Goal: Download file/media: Obtain a digital file from the website

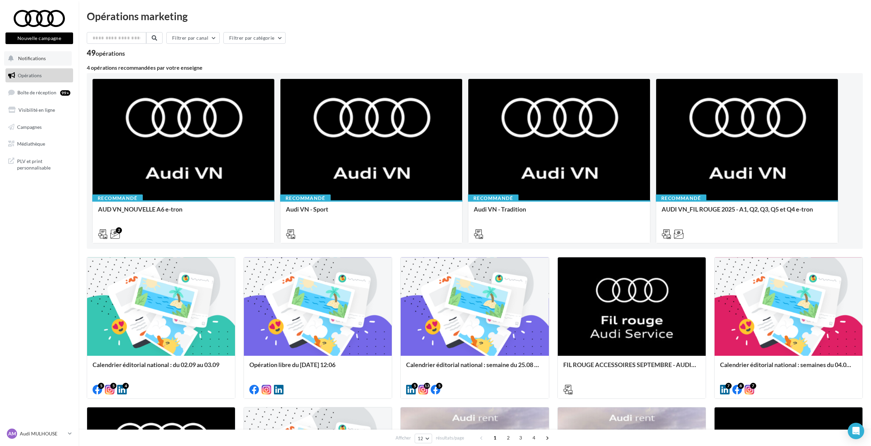
click at [40, 61] on button "Notifications" at bounding box center [38, 58] width 68 height 14
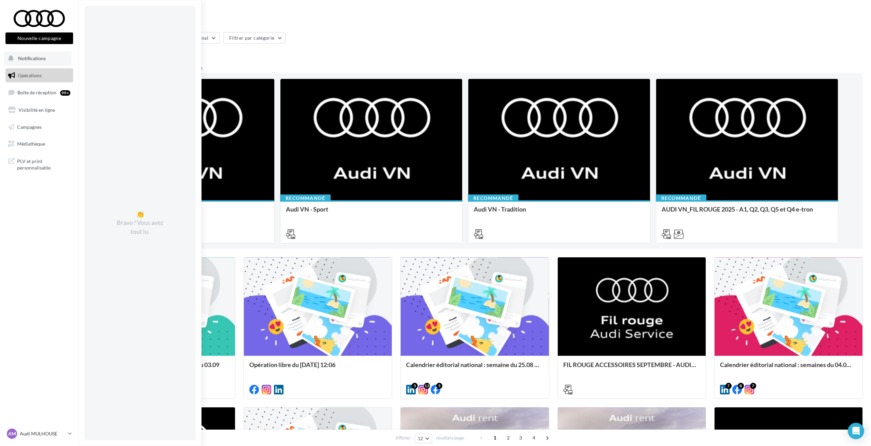
click at [39, 57] on span "Notifications" at bounding box center [32, 58] width 28 height 6
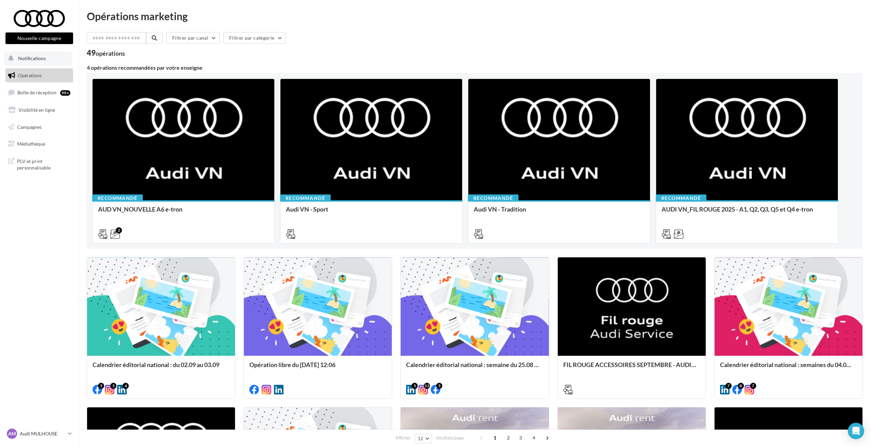
click at [46, 60] on button "Notifications" at bounding box center [38, 58] width 68 height 14
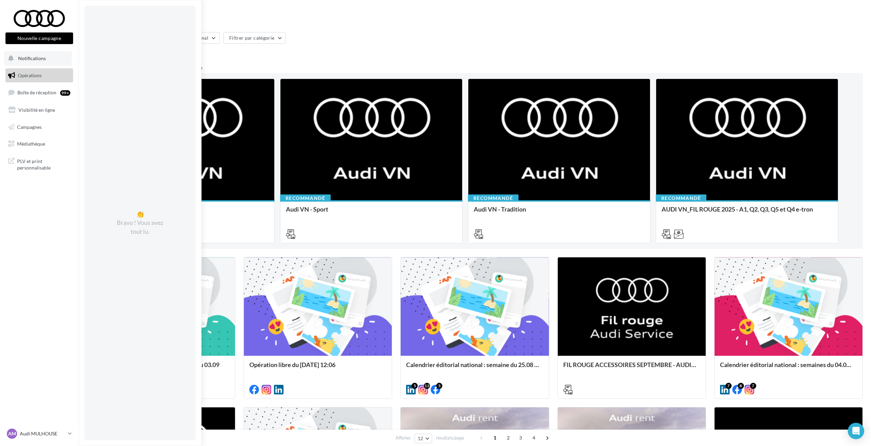
click at [35, 60] on span "Notifications" at bounding box center [32, 58] width 28 height 6
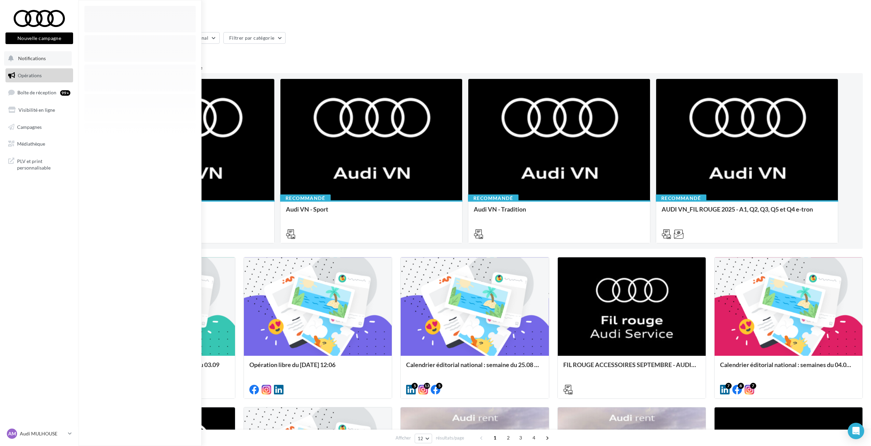
click at [35, 60] on span "Notifications" at bounding box center [32, 58] width 28 height 6
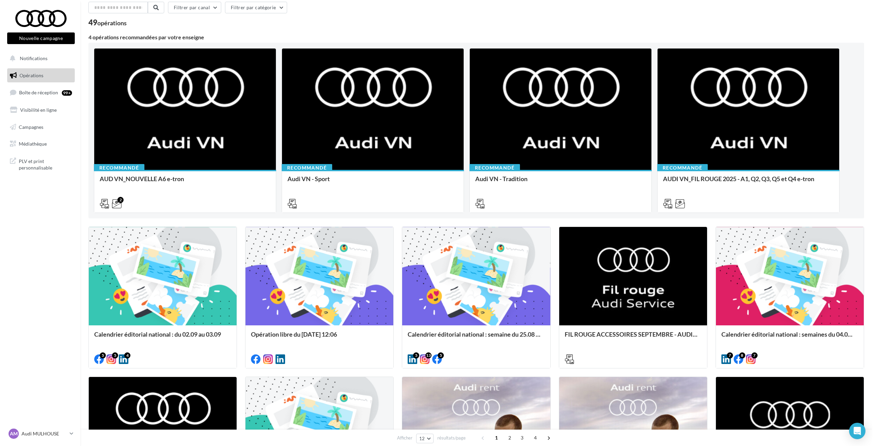
scroll to position [102, 0]
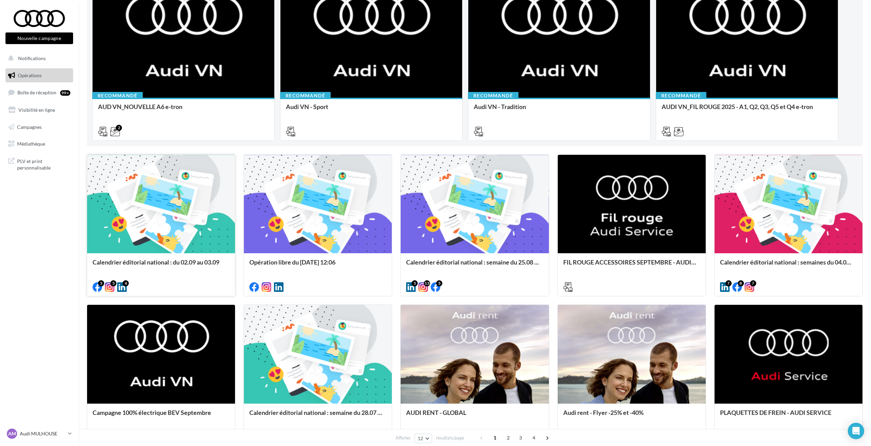
click at [199, 220] on div at bounding box center [161, 204] width 148 height 99
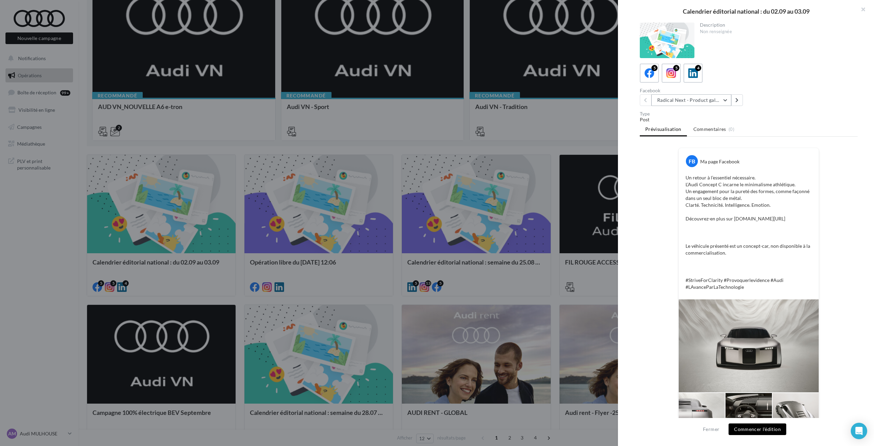
click at [708, 102] on button "Radical Next - Product gallery" at bounding box center [692, 100] width 80 height 12
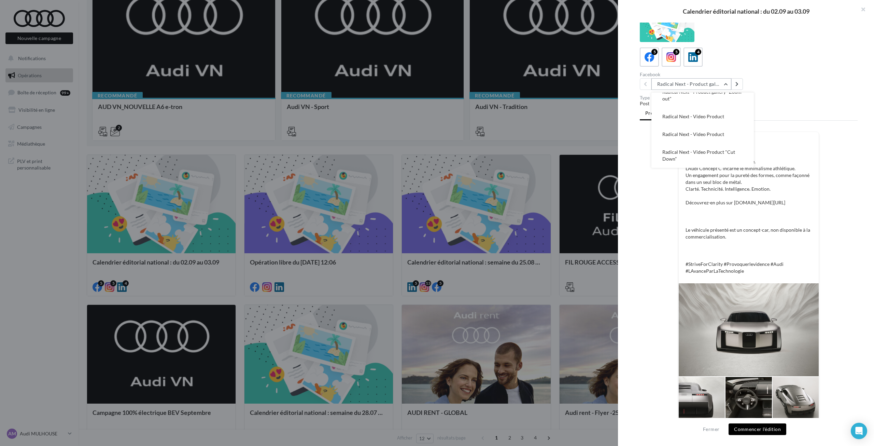
scroll to position [25, 0]
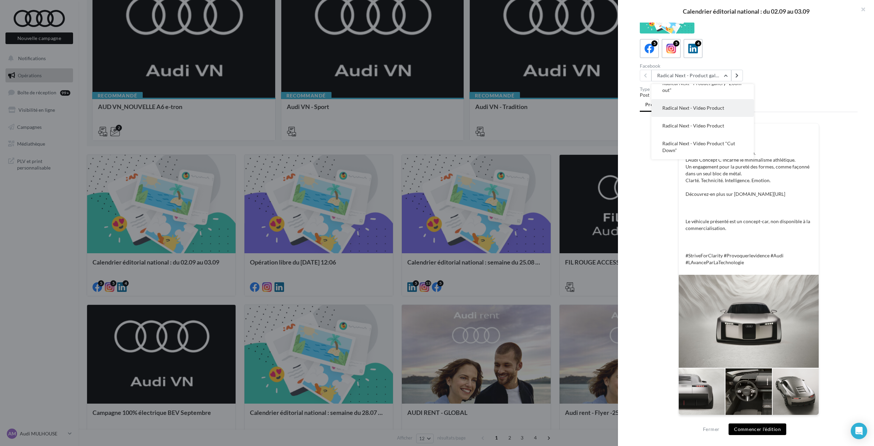
click at [716, 115] on button "Radical Next - Video Product" at bounding box center [703, 108] width 102 height 18
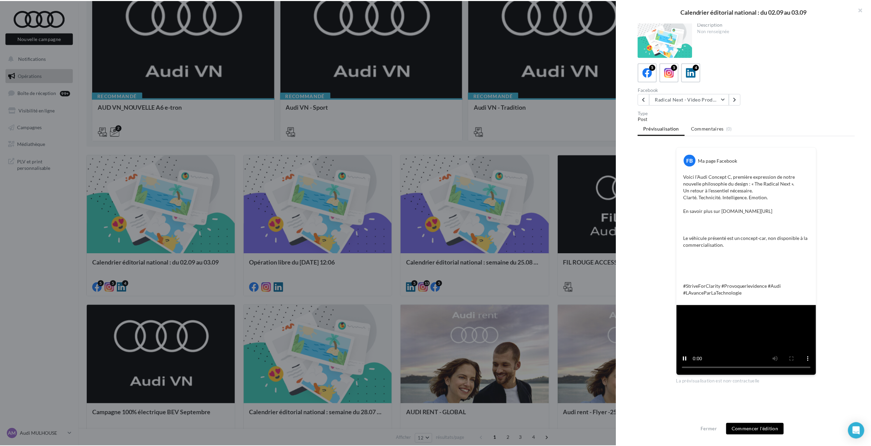
scroll to position [0, 0]
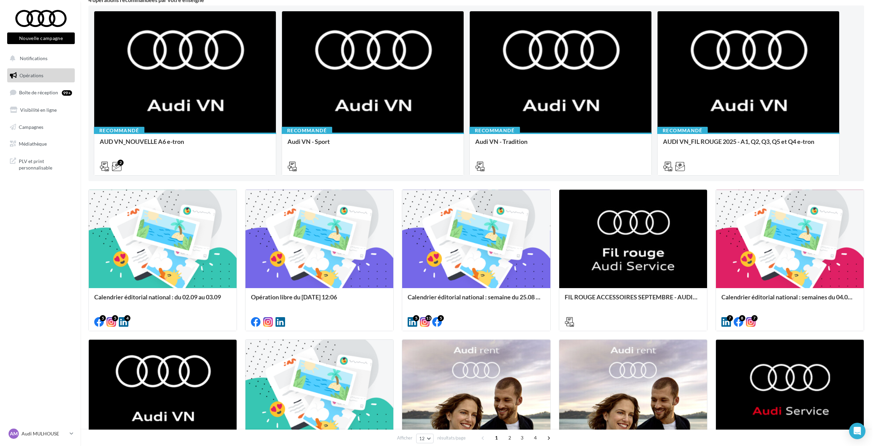
scroll to position [68, 0]
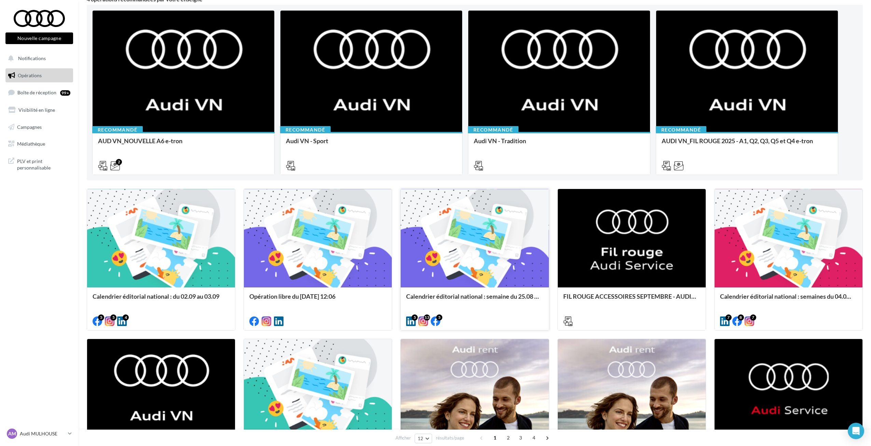
click at [483, 247] on div at bounding box center [475, 238] width 148 height 99
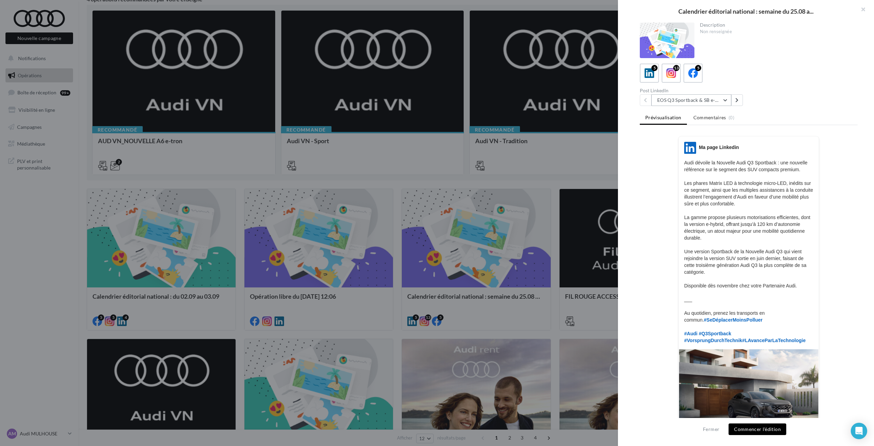
click at [686, 101] on button "EOS Q3 Sportback & SB e-Hybrid" at bounding box center [692, 100] width 80 height 12
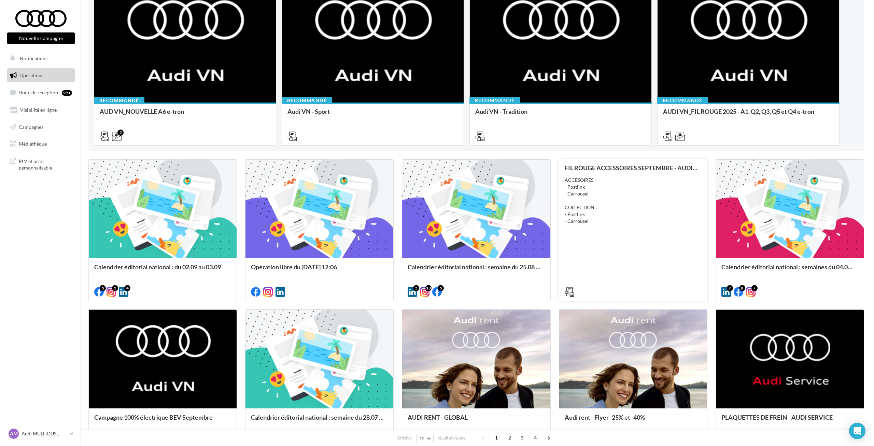
scroll to position [137, 0]
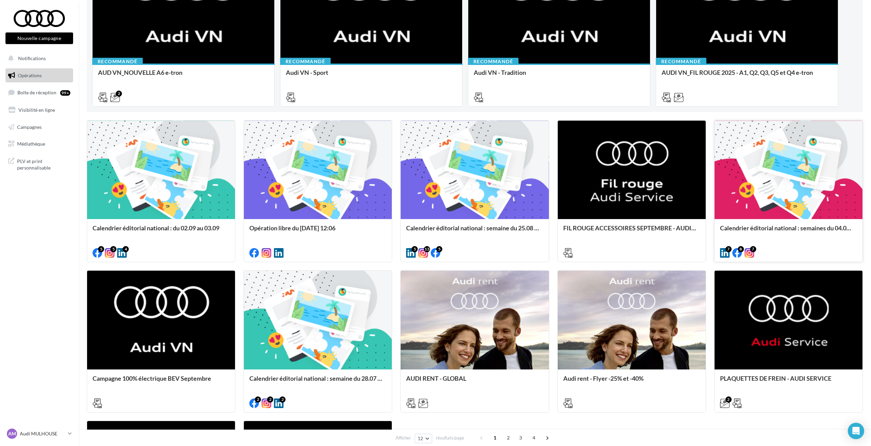
click at [818, 214] on div at bounding box center [788, 170] width 148 height 99
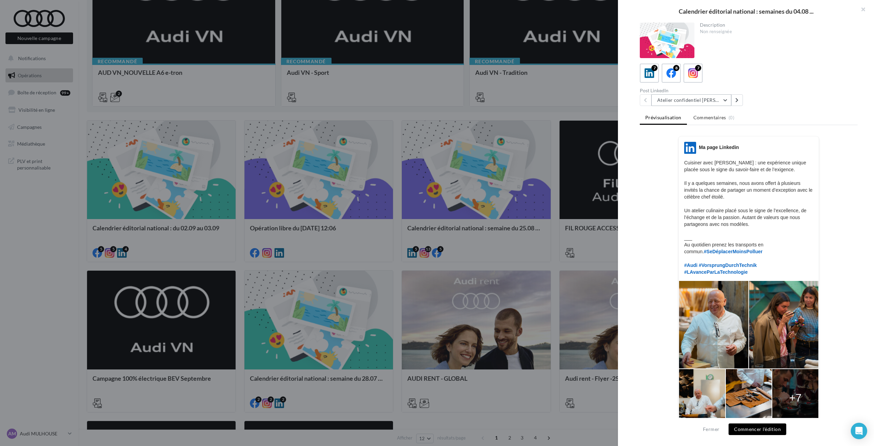
click at [687, 102] on button "Atelier confidentiel Thierry Marx" at bounding box center [692, 100] width 80 height 12
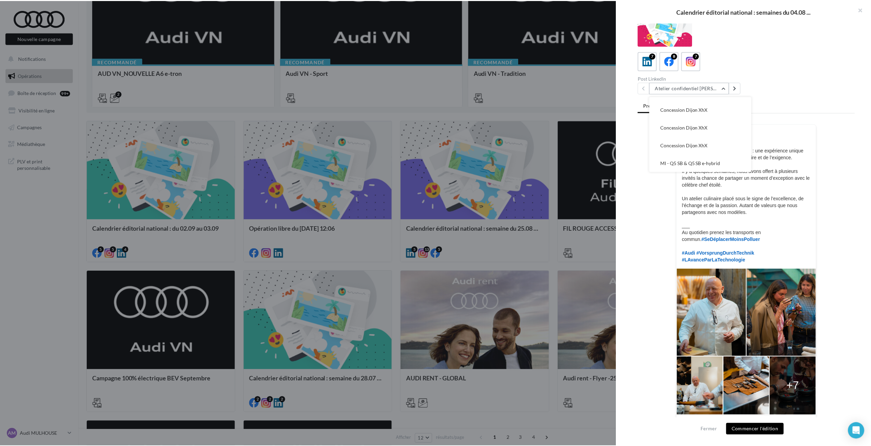
scroll to position [25, 0]
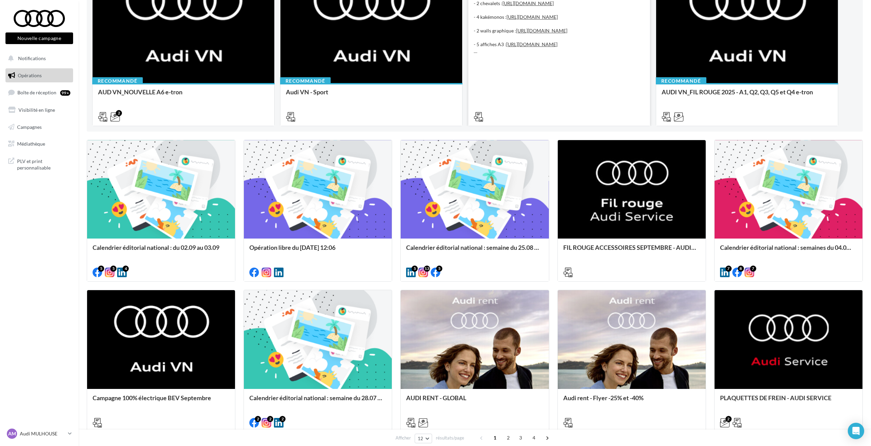
scroll to position [137, 0]
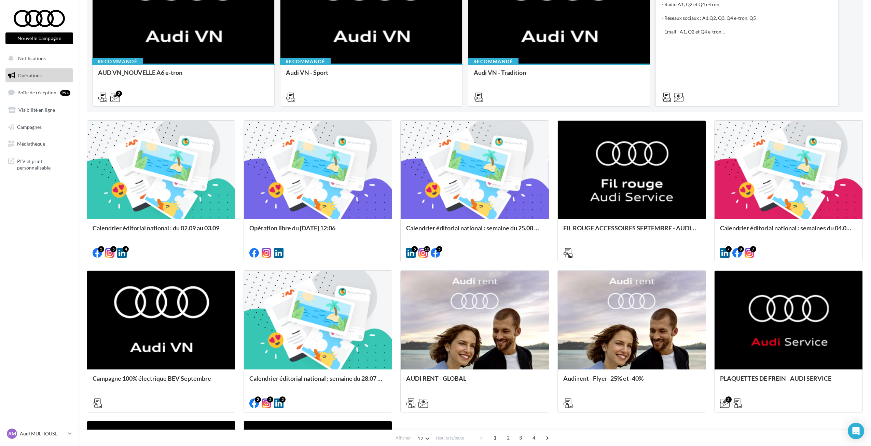
click at [750, 56] on div "AUDI VN_FIL ROUGE 2025 - A1, Q2, Q3, Q5 et Q4 e-tron Découvrez les assets relat…" at bounding box center [746, 27] width 171 height 145
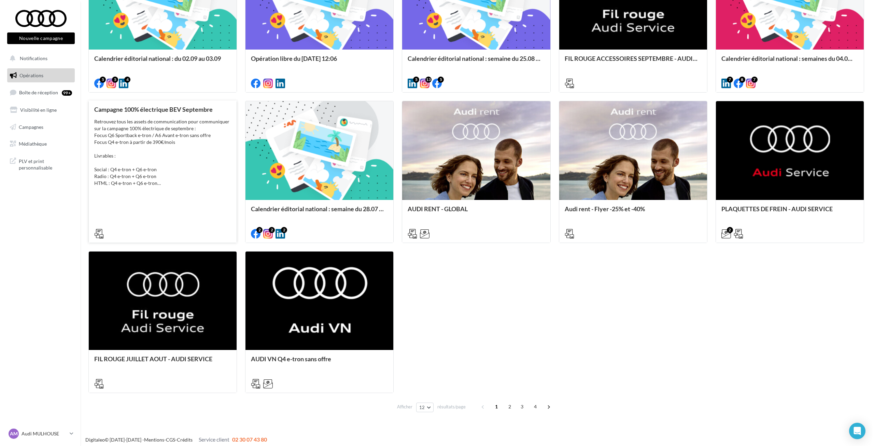
scroll to position [310, 0]
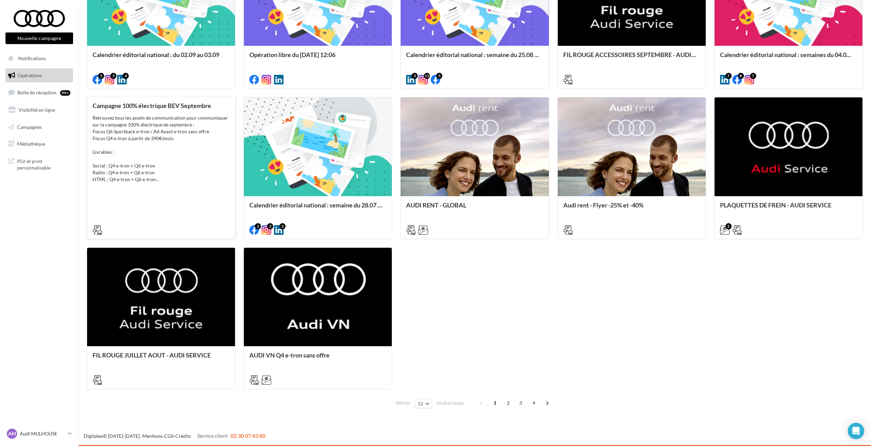
click at [199, 152] on div "Retrouvez tous les assets de communication pour communiquer sur la campagne 100…" at bounding box center [161, 148] width 137 height 68
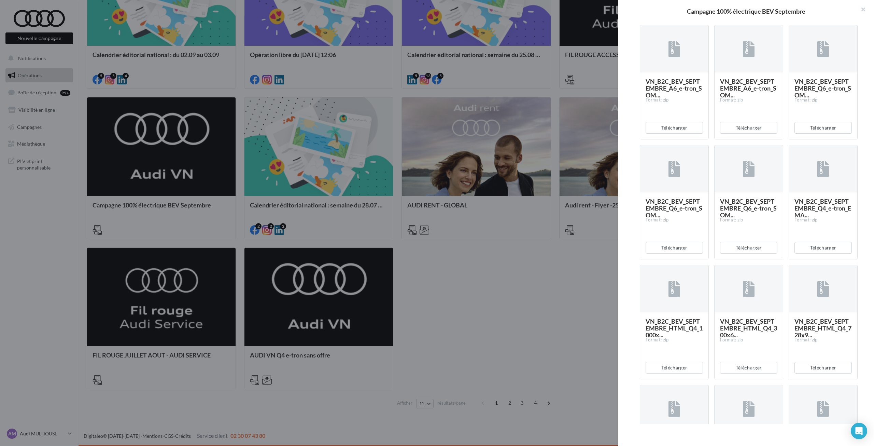
scroll to position [751, 0]
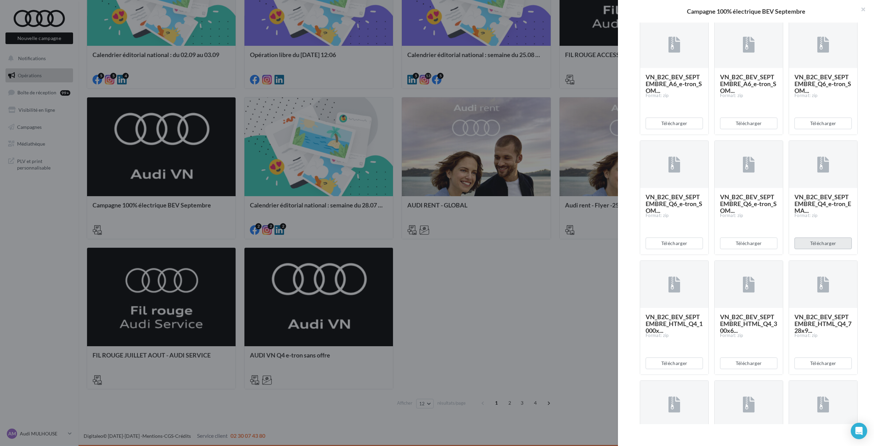
click at [802, 249] on button "Télécharger" at bounding box center [823, 243] width 57 height 12
click at [677, 369] on button "Télécharger" at bounding box center [674, 363] width 57 height 12
click at [745, 369] on button "Télécharger" at bounding box center [748, 363] width 57 height 12
click at [804, 369] on button "Télécharger" at bounding box center [823, 363] width 57 height 12
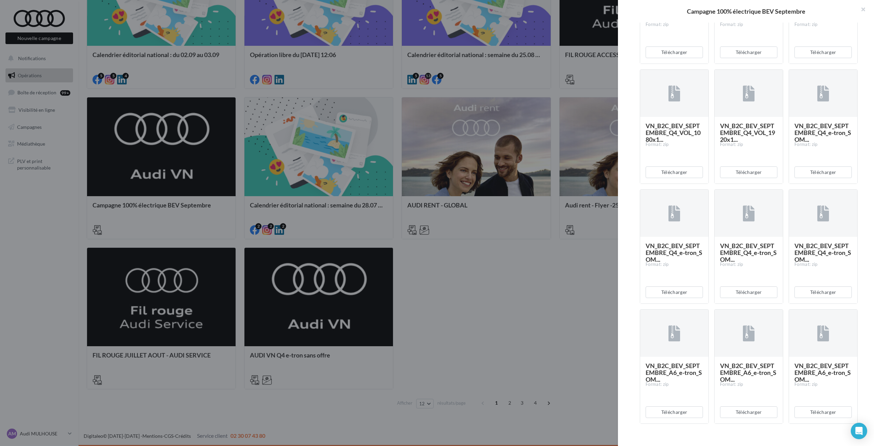
scroll to position [342, 0]
click at [803, 299] on button "Télécharger" at bounding box center [823, 293] width 57 height 12
drag, startPoint x: 771, startPoint y: 348, endPoint x: 749, endPoint y: 348, distance: 22.5
click at [771, 299] on button "Télécharger" at bounding box center [748, 293] width 57 height 12
click at [659, 299] on button "Télécharger" at bounding box center [674, 293] width 57 height 12
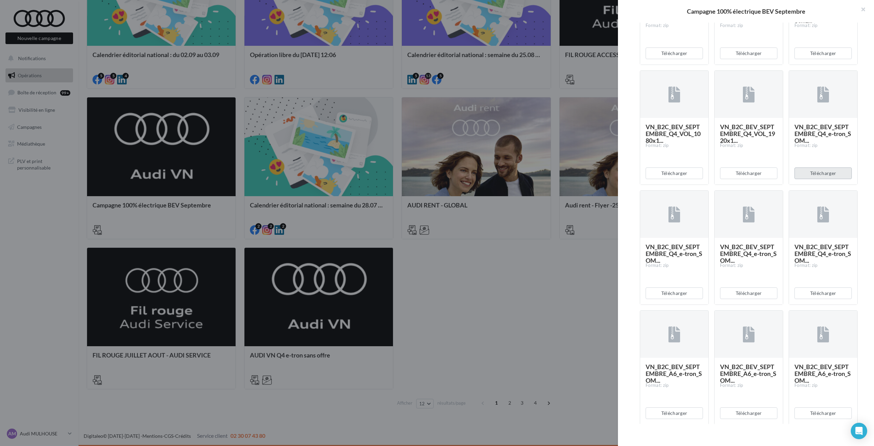
click at [836, 179] on button "Télécharger" at bounding box center [823, 173] width 57 height 12
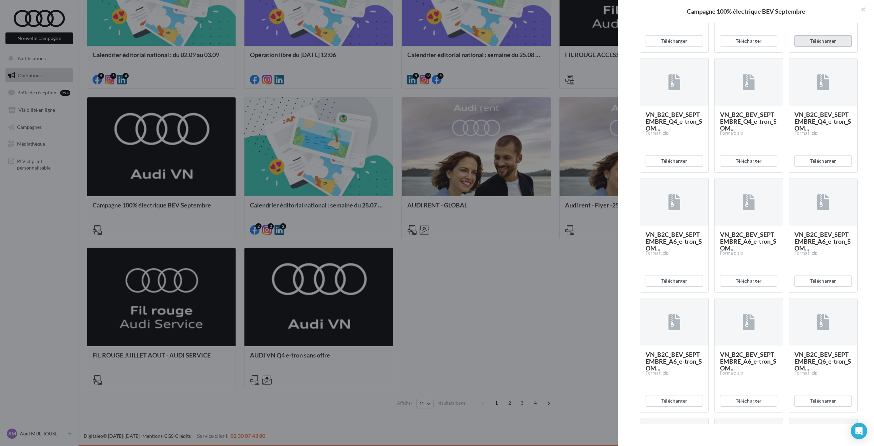
scroll to position [478, 0]
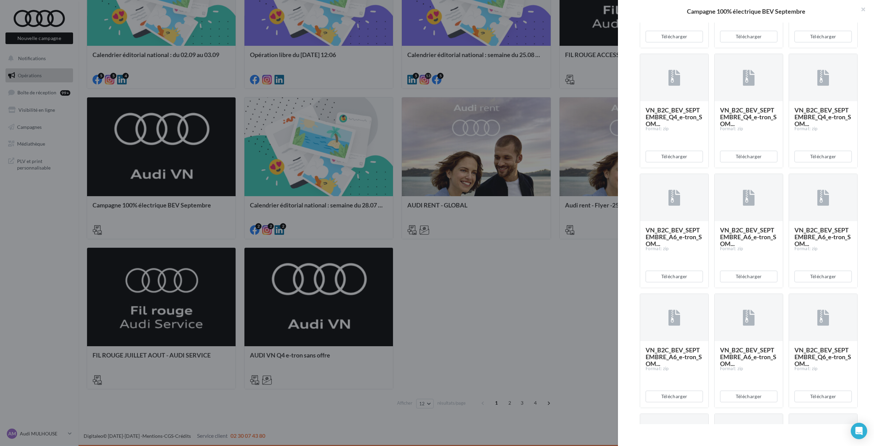
click at [374, 338] on div at bounding box center [437, 223] width 874 height 446
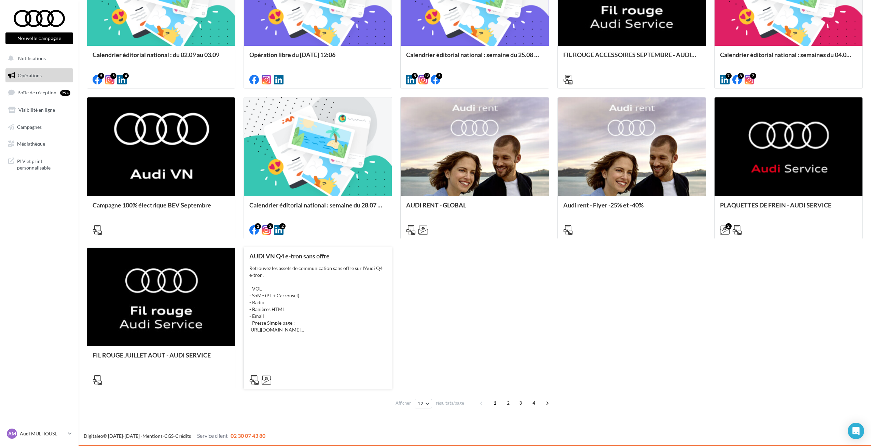
click at [335, 301] on div "Retrouvez les assets de communication sans offre sur l'Audi Q4 e-tron. - VOL - …" at bounding box center [317, 299] width 137 height 68
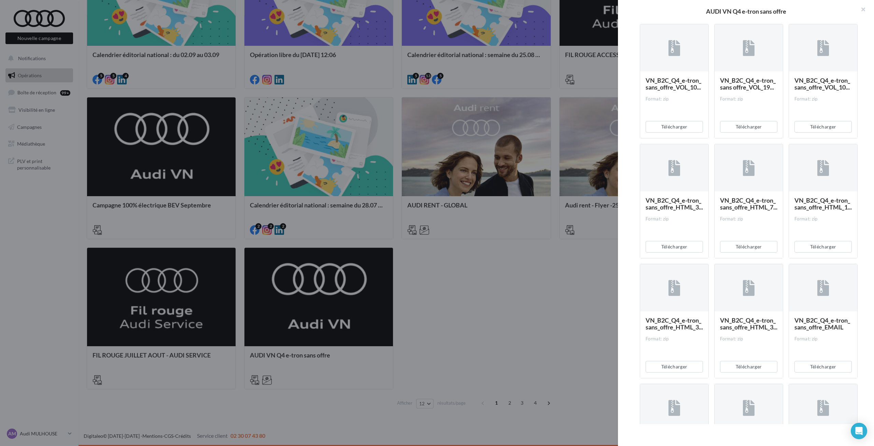
scroll to position [171, 0]
click at [665, 135] on button "Télécharger" at bounding box center [674, 129] width 57 height 12
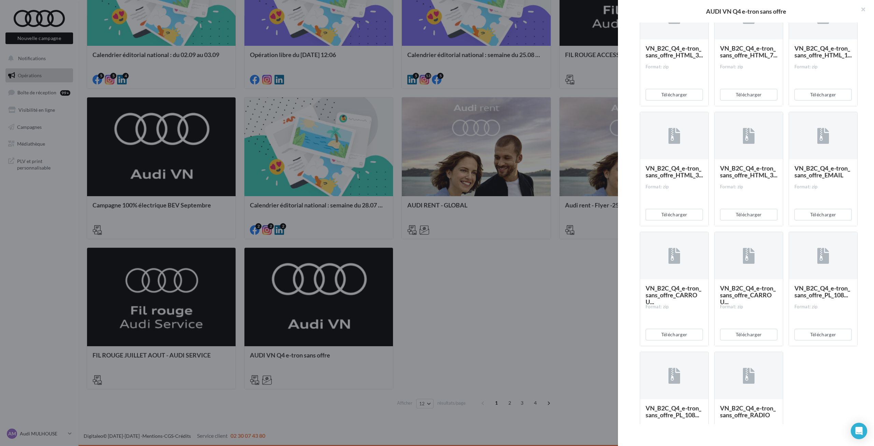
scroll to position [342, 0]
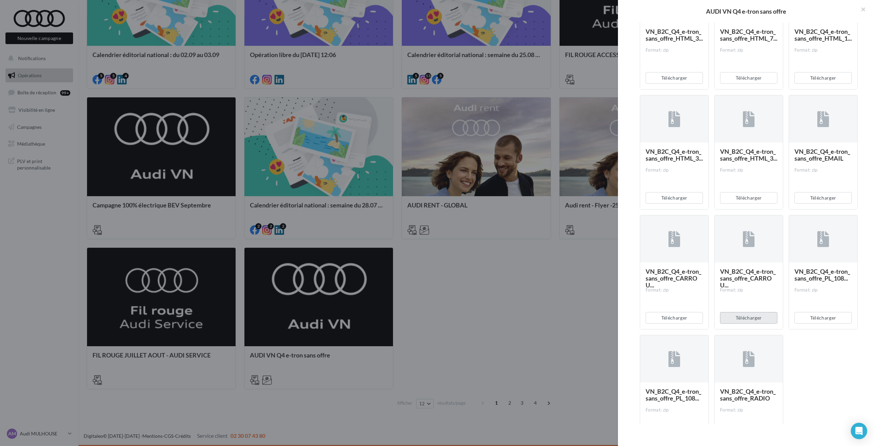
click at [739, 323] on button "Télécharger" at bounding box center [748, 318] width 57 height 12
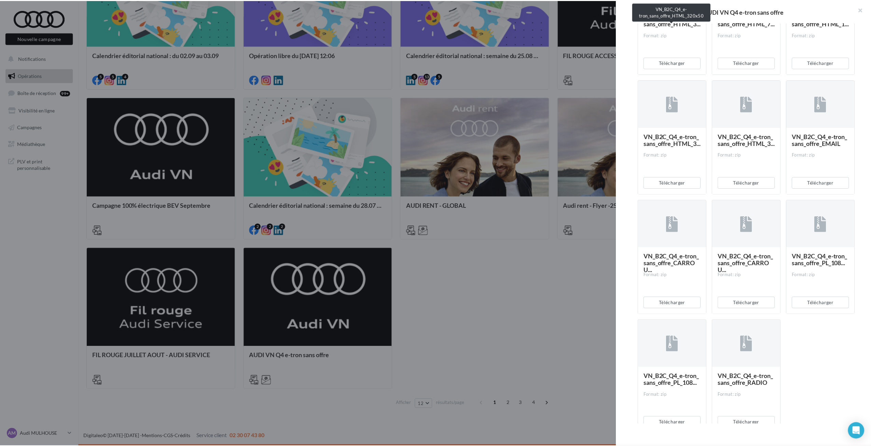
scroll to position [405, 0]
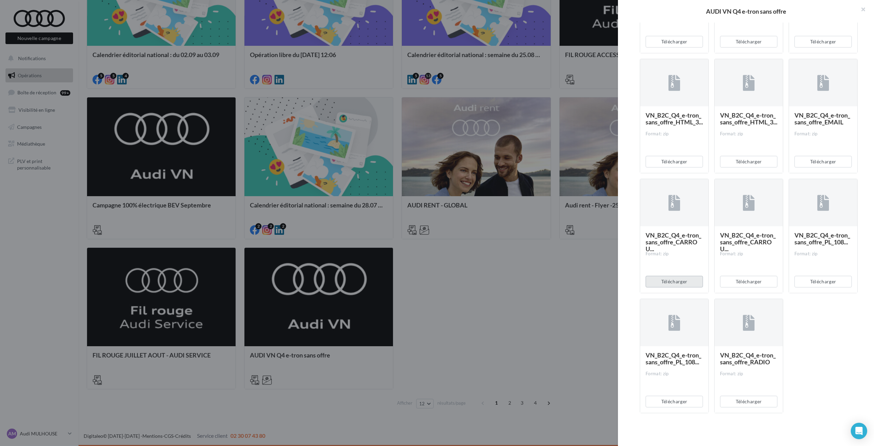
click at [689, 280] on button "Télécharger" at bounding box center [674, 282] width 57 height 12
click at [160, 96] on div at bounding box center [437, 223] width 874 height 446
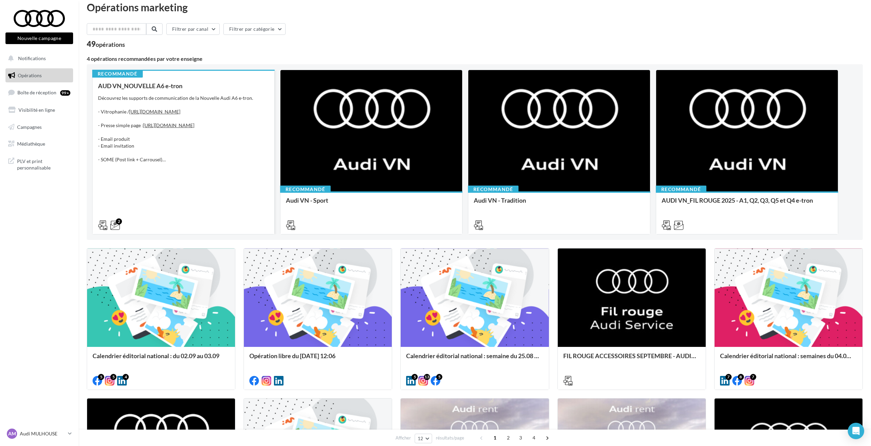
scroll to position [0, 0]
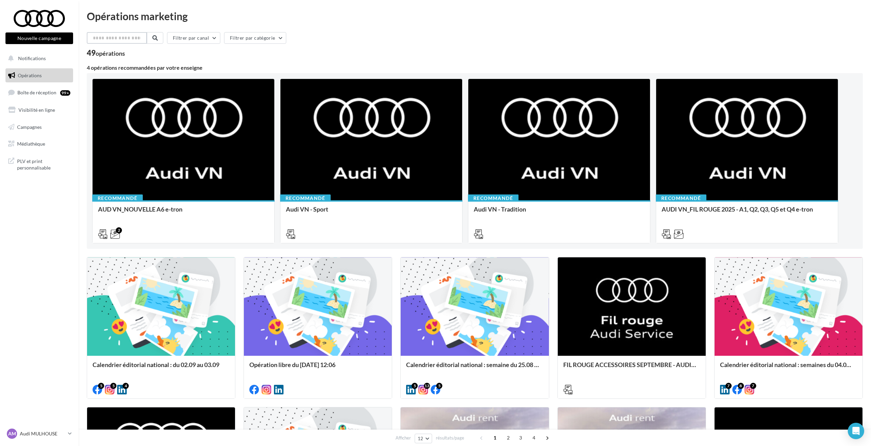
click at [134, 41] on input "text" at bounding box center [117, 38] width 60 height 12
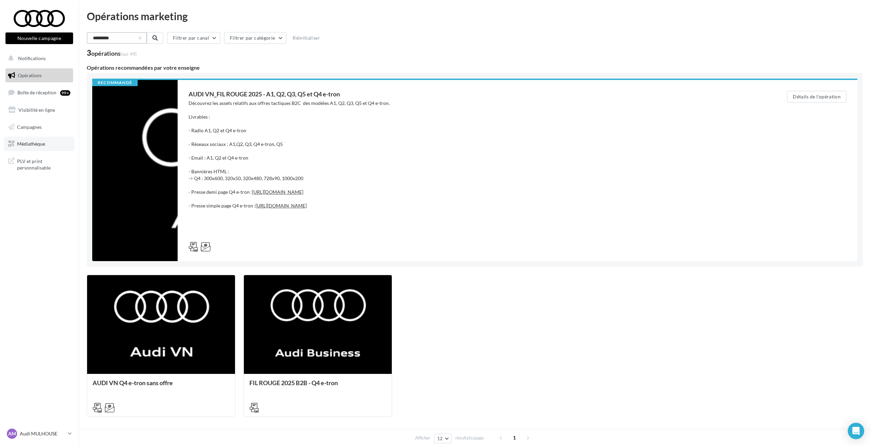
type input "*********"
click at [42, 145] on span "Médiathèque" at bounding box center [31, 144] width 28 height 6
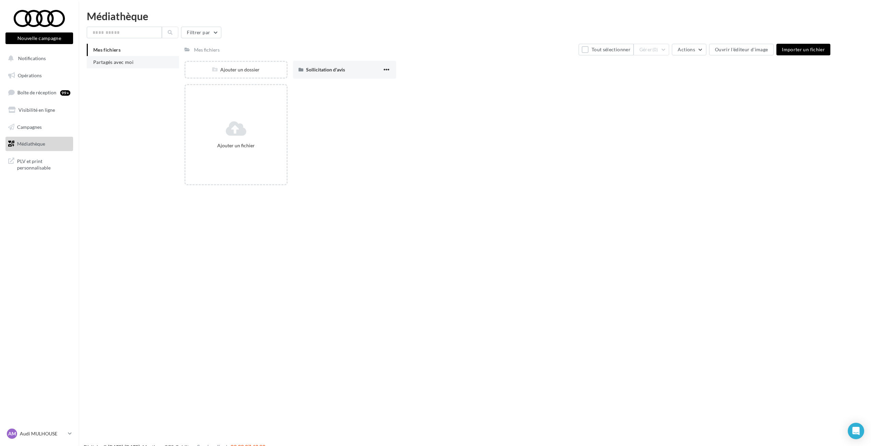
click at [111, 61] on span "Partagés avec moi" at bounding box center [113, 62] width 40 height 6
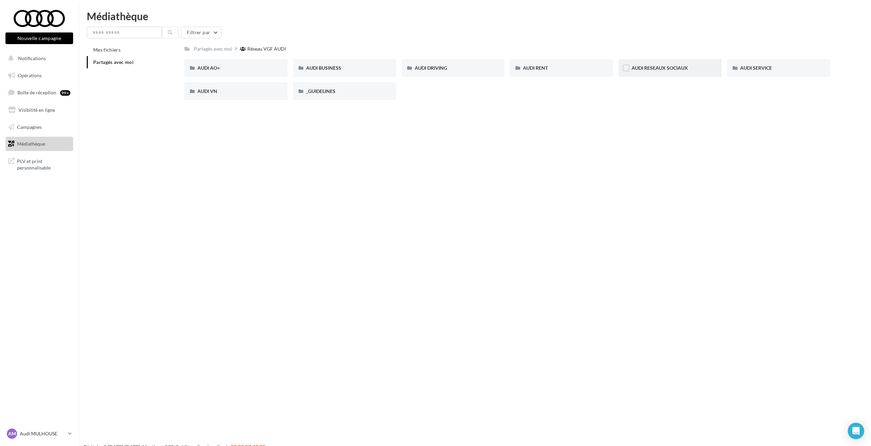
click at [696, 66] on div "AUDI RESEAUX SOCIAUX" at bounding box center [669, 68] width 77 height 7
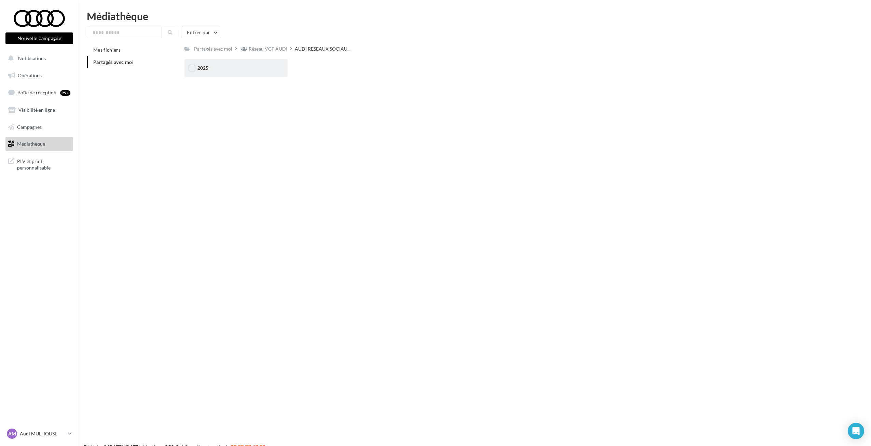
click at [204, 64] on div "2025" at bounding box center [235, 68] width 103 height 18
click at [759, 71] on div "SEPTEMBRE 2025" at bounding box center [778, 68] width 77 height 7
click at [360, 68] on div "Audi e-tron GT quattro" at bounding box center [344, 68] width 77 height 7
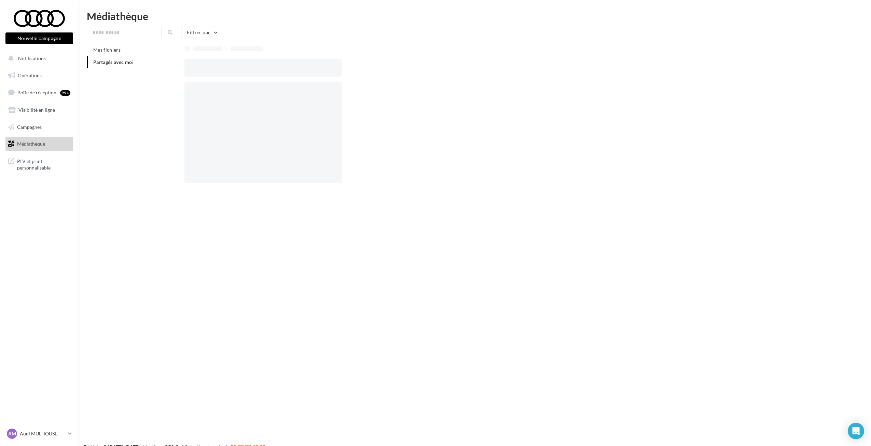
click at [360, 68] on div at bounding box center [509, 68] width 651 height 18
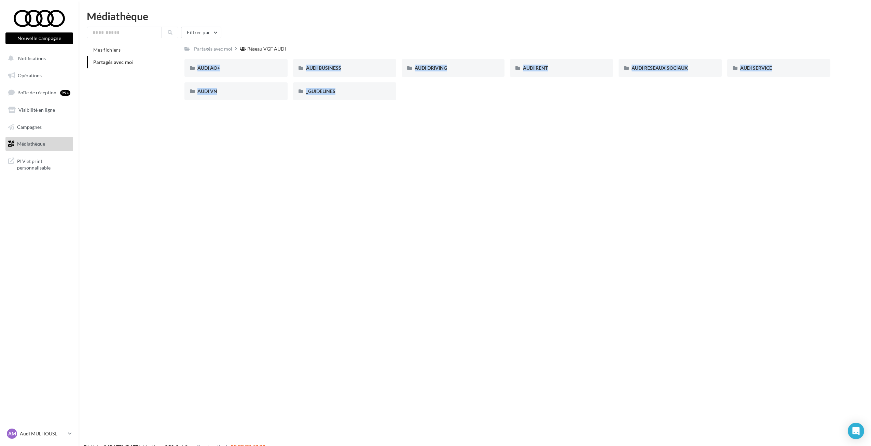
click at [315, 128] on div "Nouvelle campagne Nouvelle campagne Notifications Opérations Boîte de réception…" at bounding box center [435, 234] width 871 height 446
click at [323, 92] on span "_GUIDELINES" at bounding box center [320, 91] width 29 height 6
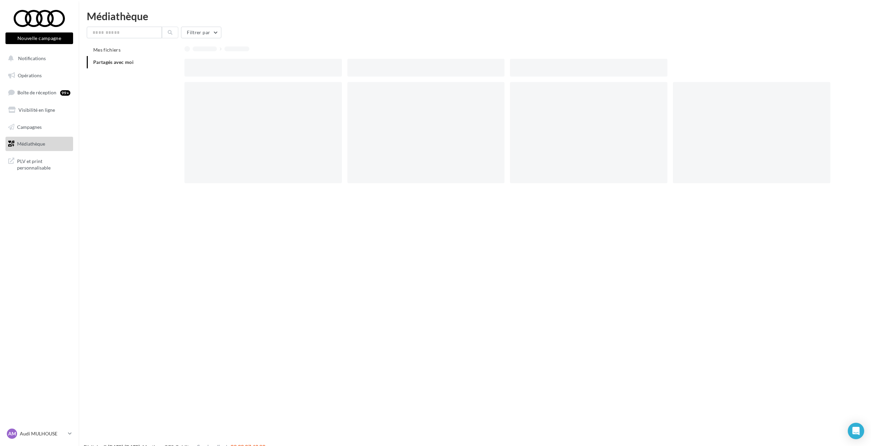
click at [323, 92] on div at bounding box center [262, 132] width 157 height 101
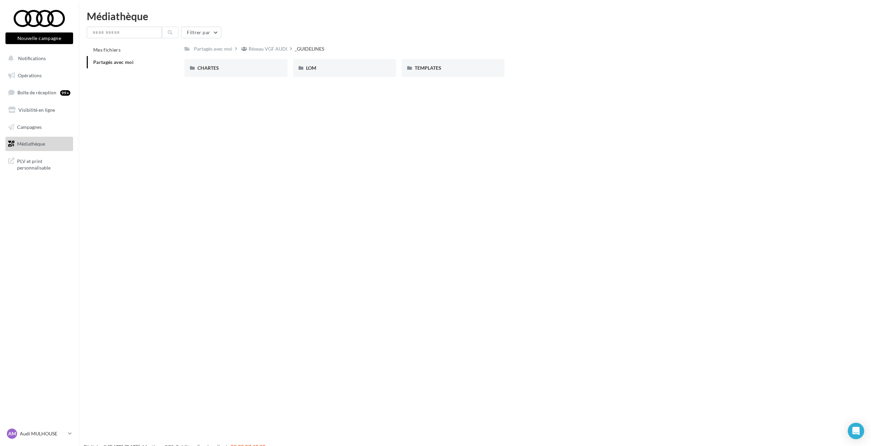
click at [262, 58] on div "Partagés avec moi Réseau VGF AUDI _GUIDELINES Rs Partagé par Réseau VGF AUDI CH…" at bounding box center [507, 63] width 646 height 39
click at [260, 68] on div "CHARTES" at bounding box center [235, 68] width 77 height 7
click at [416, 70] on span "TEMPLATES" at bounding box center [428, 68] width 27 height 6
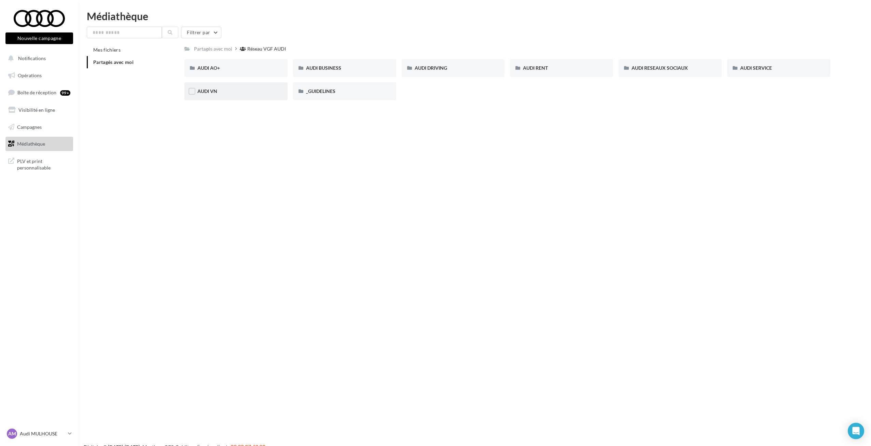
click at [229, 85] on div "AUDI VN" at bounding box center [235, 91] width 103 height 18
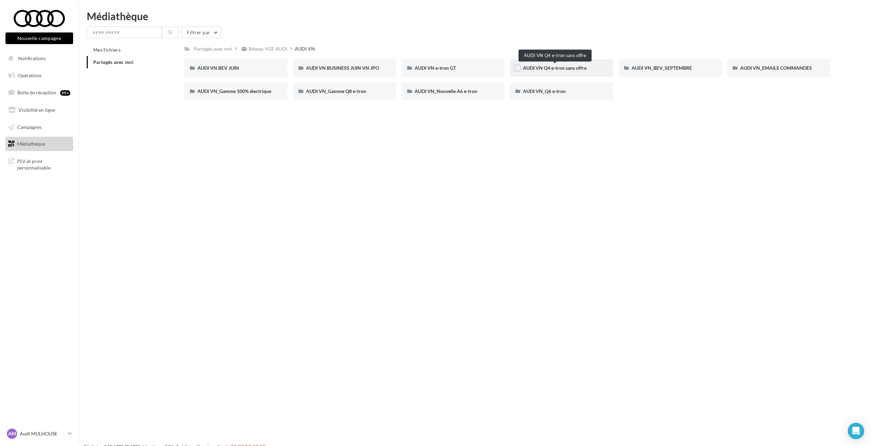
drag, startPoint x: 581, startPoint y: 70, endPoint x: 552, endPoint y: 71, distance: 29.4
click at [552, 71] on span "AUDI VN Q4 e-tron sans offre" at bounding box center [555, 68] width 64 height 6
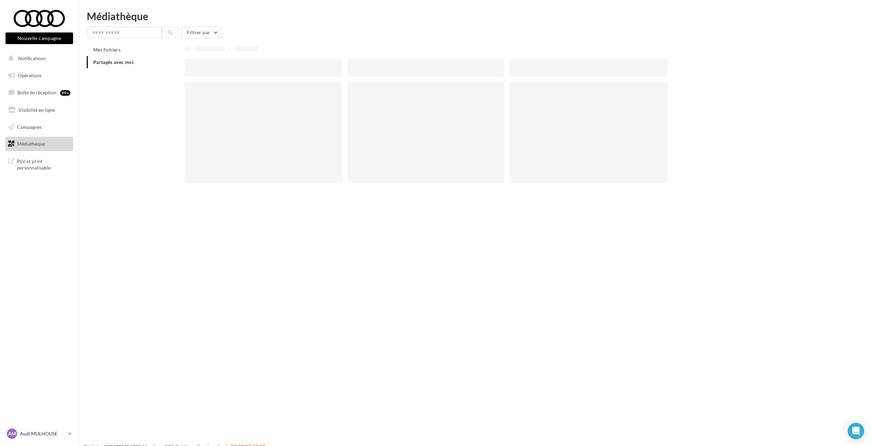
click at [552, 71] on div at bounding box center [588, 68] width 157 height 18
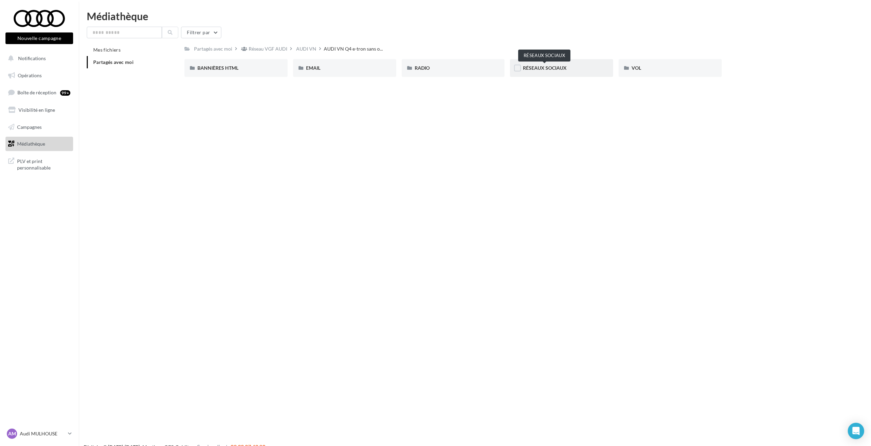
click at [543, 71] on span "RÉSEAUX SOCIAUX" at bounding box center [545, 68] width 44 height 6
click at [315, 71] on div "POST LINK" at bounding box center [344, 68] width 77 height 7
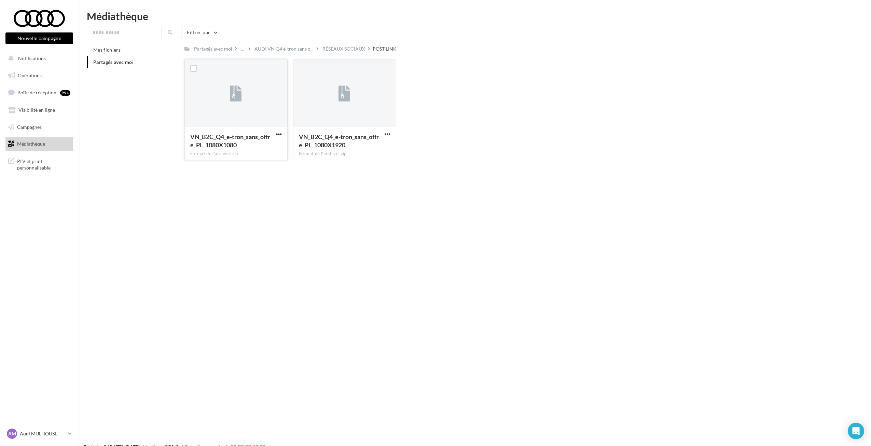
click at [279, 130] on div "VN_B2C_Q4_e-tron_sans_offre_PL_1080X1080 Format de l'archive: zip" at bounding box center [236, 143] width 102 height 32
click at [281, 133] on span "button" at bounding box center [279, 134] width 6 height 6
drag, startPoint x: 270, startPoint y: 144, endPoint x: 275, endPoint y: 144, distance: 5.1
click at [271, 144] on button "Télécharger" at bounding box center [249, 148] width 68 height 18
click at [382, 135] on div "VN_B2C_Q4_e-tron_sans_offre_PL_1080X1920" at bounding box center [345, 142] width 92 height 18
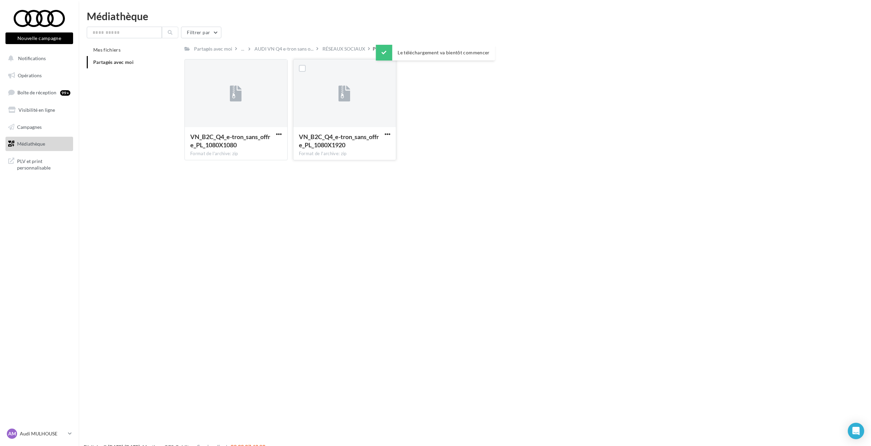
click at [391, 134] on button "button" at bounding box center [387, 134] width 9 height 7
click at [374, 146] on button "Télécharger" at bounding box center [357, 148] width 68 height 18
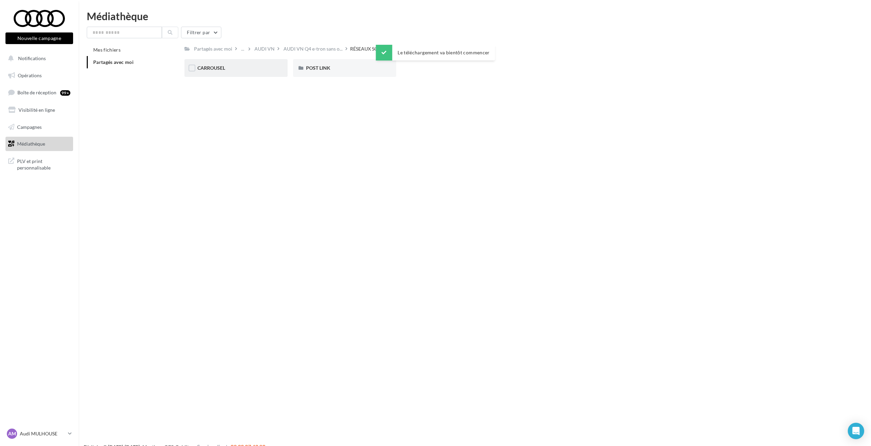
click at [216, 59] on div "CARROUSEL" at bounding box center [235, 68] width 103 height 18
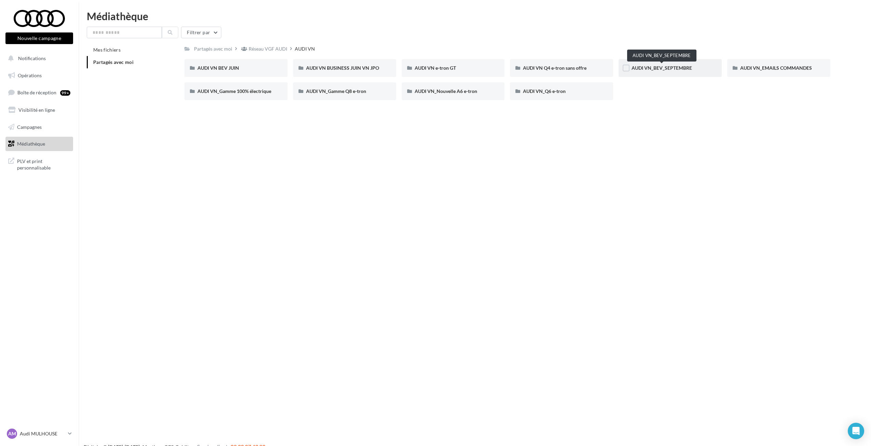
click at [679, 70] on span "AUDI VN_BEV_SEPTEMBRE" at bounding box center [661, 68] width 60 height 6
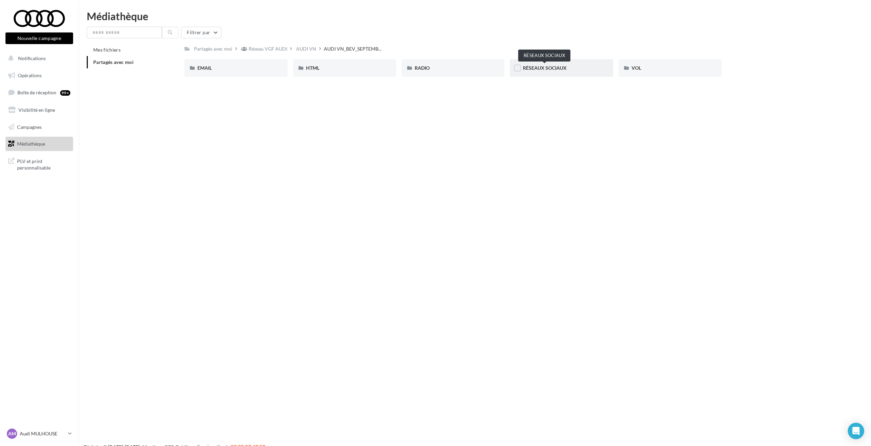
click at [551, 70] on span "RÉSEAUX SOCIAUX" at bounding box center [545, 68] width 44 height 6
click at [369, 74] on div "Q4 e-tron" at bounding box center [344, 68] width 103 height 18
click at [265, 71] on div "CARROUSEL" at bounding box center [235, 68] width 77 height 7
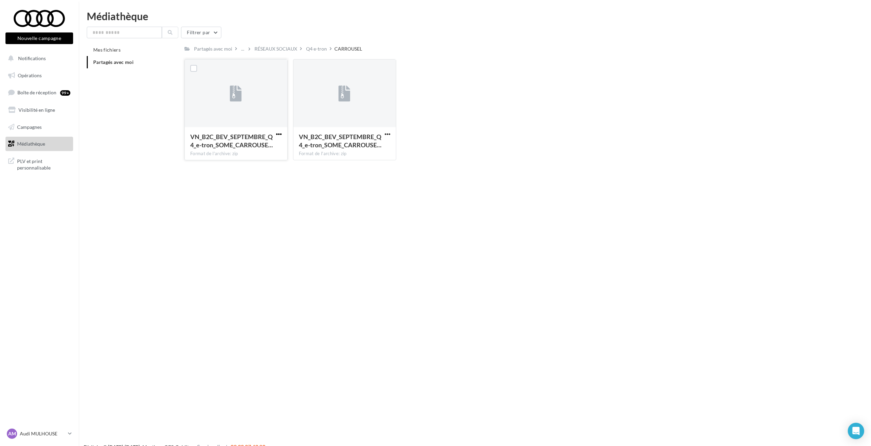
click at [277, 134] on span "button" at bounding box center [279, 134] width 6 height 6
click at [272, 145] on button "Télécharger" at bounding box center [249, 148] width 68 height 18
drag, startPoint x: 387, startPoint y: 132, endPoint x: 386, endPoint y: 136, distance: 4.6
click at [387, 132] on span "button" at bounding box center [388, 134] width 6 height 6
click at [373, 142] on button "Télécharger" at bounding box center [357, 148] width 68 height 18
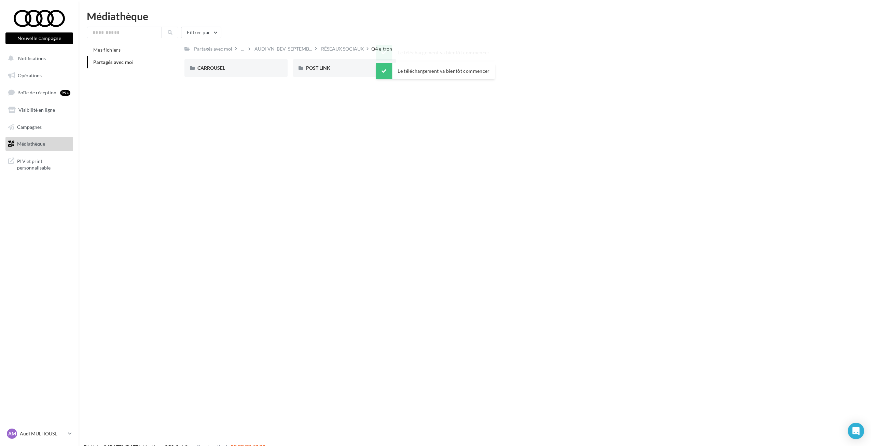
click at [447, 123] on div "Nouvelle campagne Nouvelle campagne Notifications Opérations Boîte de réception…" at bounding box center [435, 234] width 871 height 446
click at [227, 72] on div "CARROUSEL" at bounding box center [235, 68] width 103 height 18
